Goal: Book appointment/travel/reservation

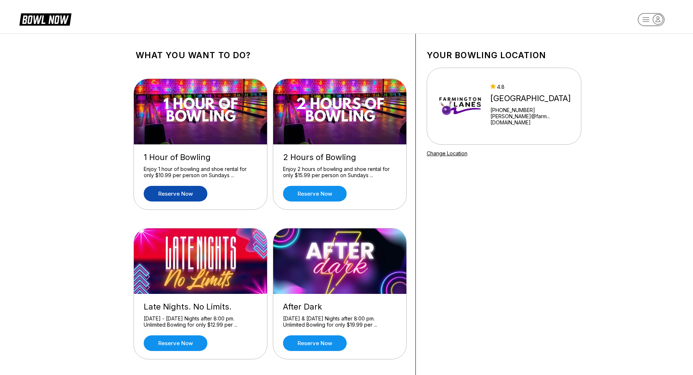
click at [177, 193] on link "Reserve now" at bounding box center [176, 194] width 64 height 16
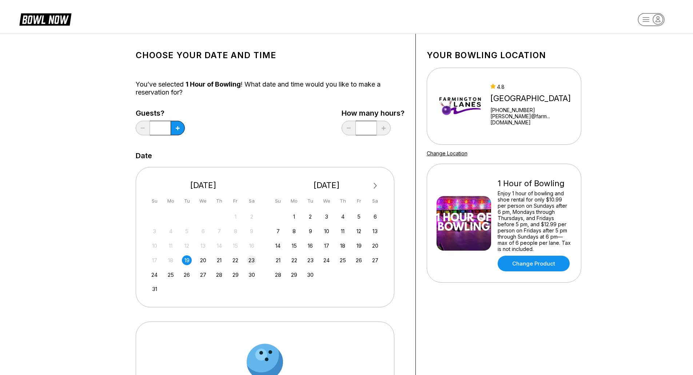
click at [253, 263] on div "23" at bounding box center [252, 260] width 10 height 10
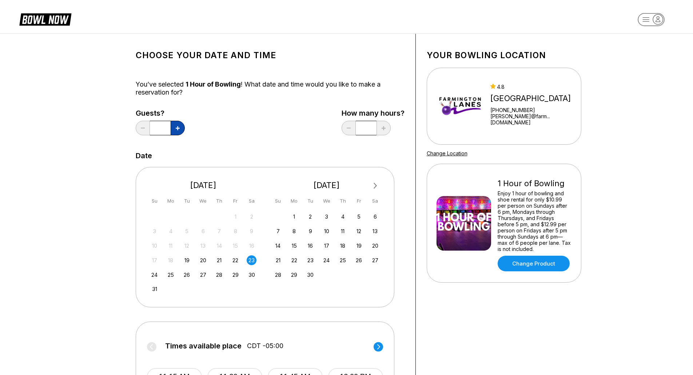
click at [176, 127] on icon at bounding box center [178, 128] width 4 height 4
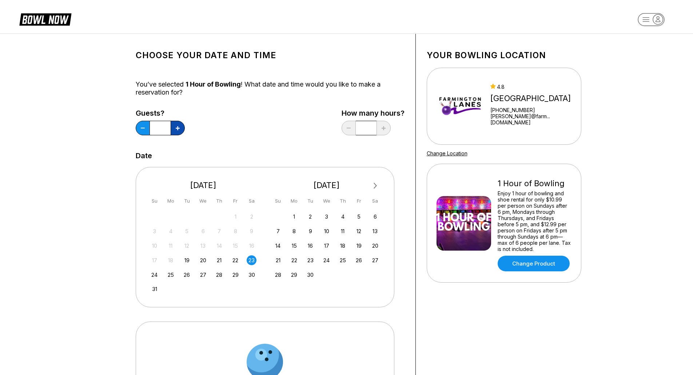
click at [176, 127] on icon at bounding box center [178, 128] width 4 height 4
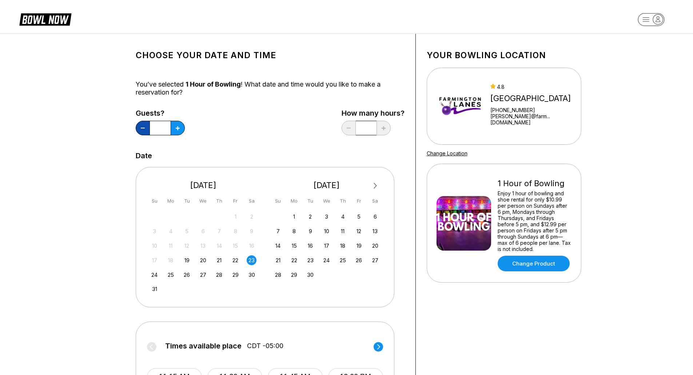
click at [144, 128] on icon at bounding box center [143, 128] width 4 height 1
type input "*"
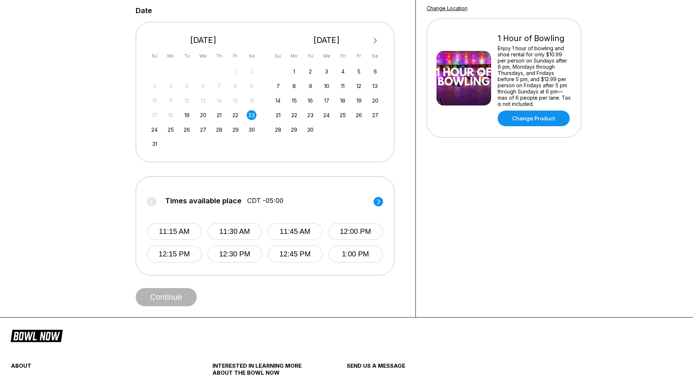
scroll to position [145, 0]
click at [376, 203] on circle at bounding box center [377, 200] width 9 height 9
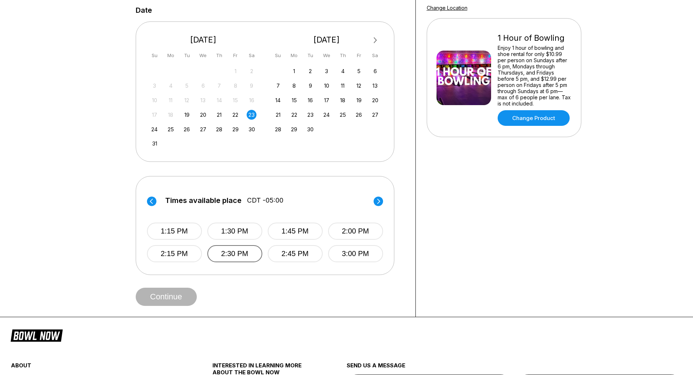
click at [233, 256] on button "2:30 PM" at bounding box center [234, 253] width 55 height 17
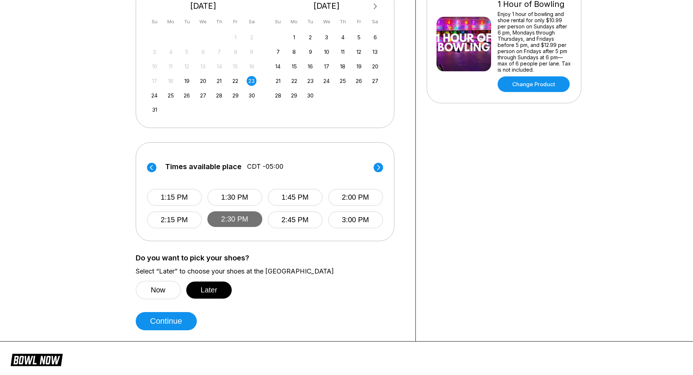
scroll to position [218, 0]
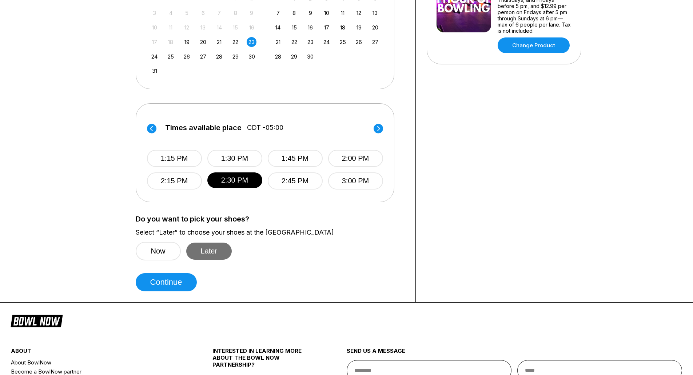
click at [216, 255] on button "Later" at bounding box center [209, 251] width 46 height 17
click at [168, 281] on button "Continue" at bounding box center [166, 282] width 61 height 18
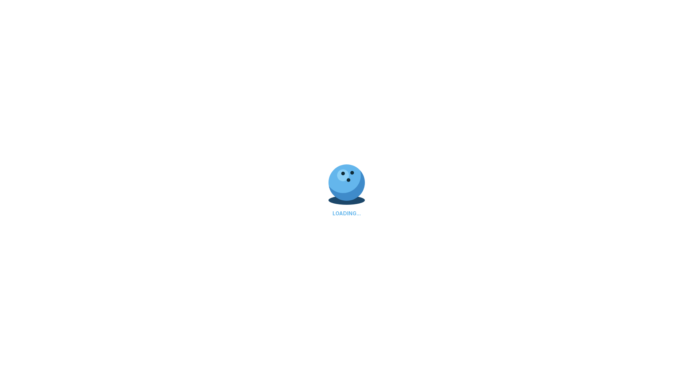
select select "**"
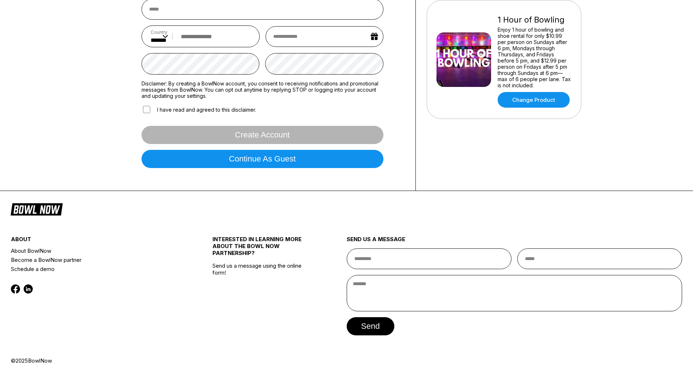
scroll to position [0, 0]
